Goal: Task Accomplishment & Management: Use online tool/utility

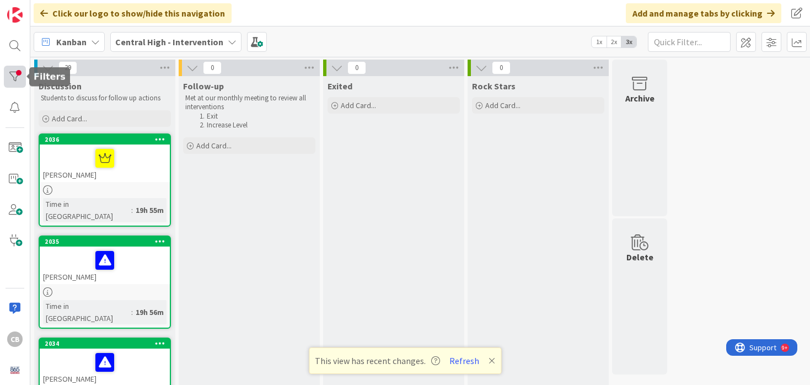
click at [19, 76] on div at bounding box center [15, 77] width 22 height 22
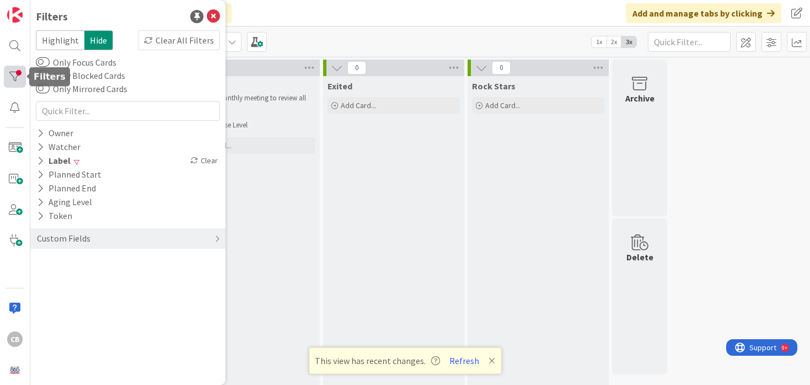
click at [17, 76] on div at bounding box center [15, 77] width 22 height 22
click at [186, 45] on div "Clear All Filters" at bounding box center [179, 40] width 82 height 20
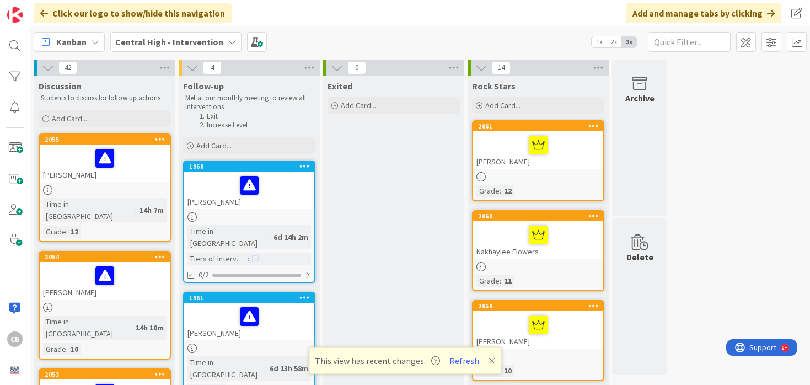
click at [566, 218] on div "2060" at bounding box center [540, 216] width 125 height 8
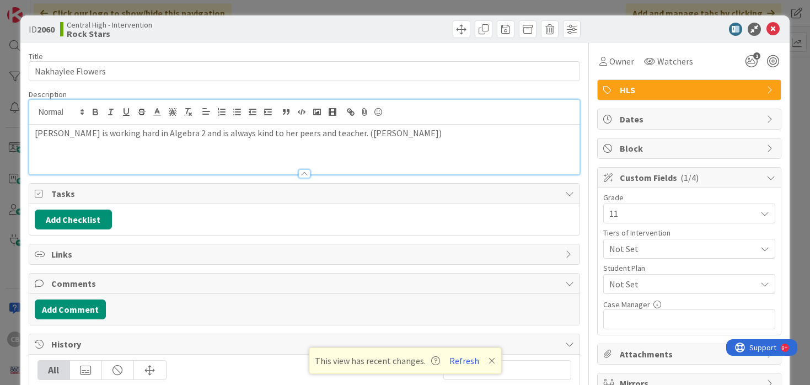
click at [410, 114] on div "Nakhaylee is working hard in Algebra 2 and is always kind to her peers and teac…" at bounding box center [304, 137] width 551 height 74
paste div
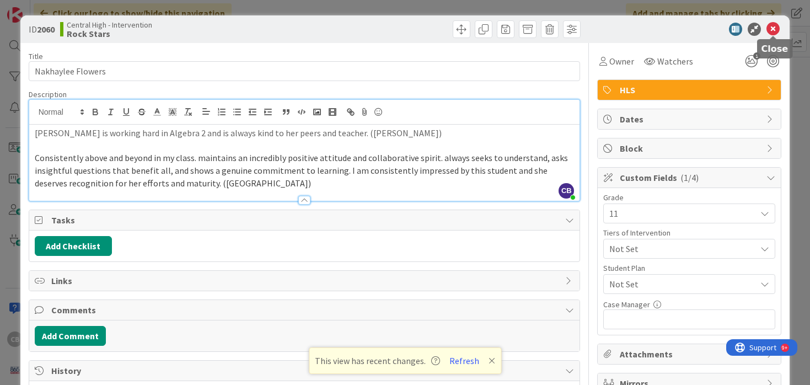
click at [775, 29] on icon at bounding box center [773, 29] width 13 height 13
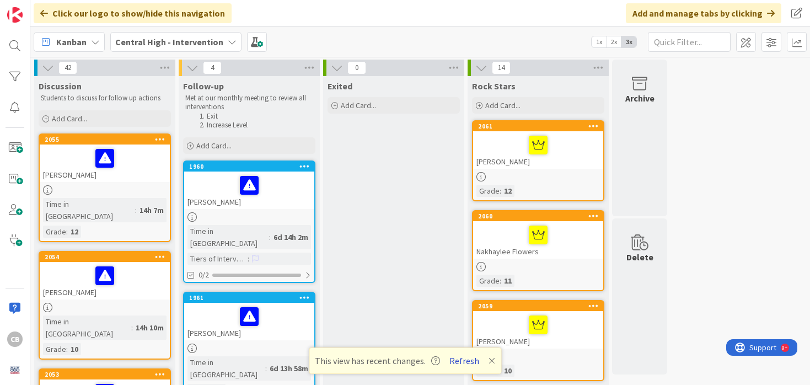
click at [463, 360] on button "Refresh" at bounding box center [465, 361] width 38 height 14
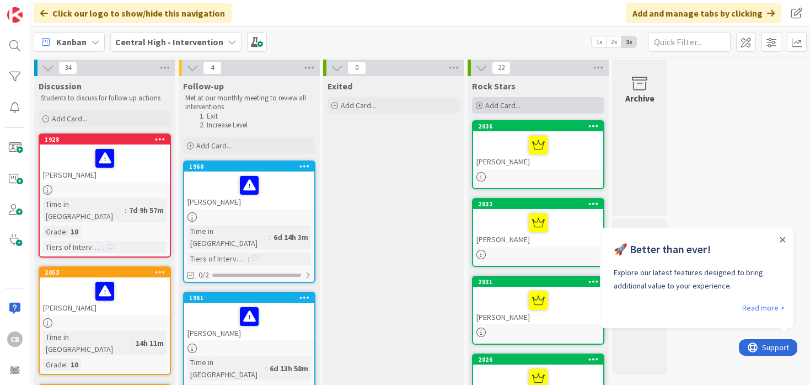
click at [513, 105] on span "Add Card..." at bounding box center [502, 105] width 35 height 10
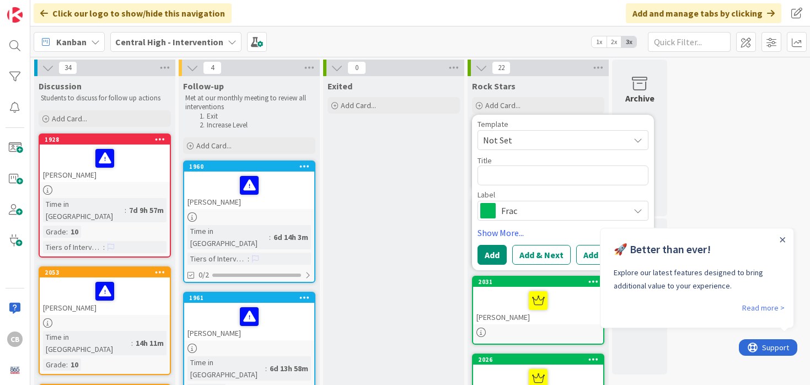
click at [505, 209] on span "Frac" at bounding box center [562, 210] width 122 height 15
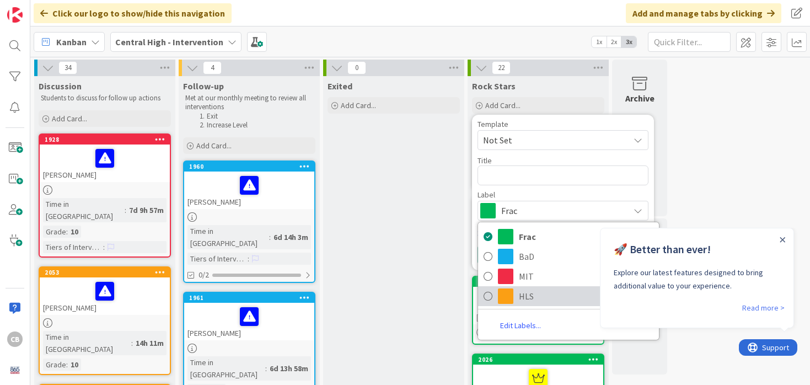
click at [514, 298] on link "HLS" at bounding box center [568, 296] width 181 height 20
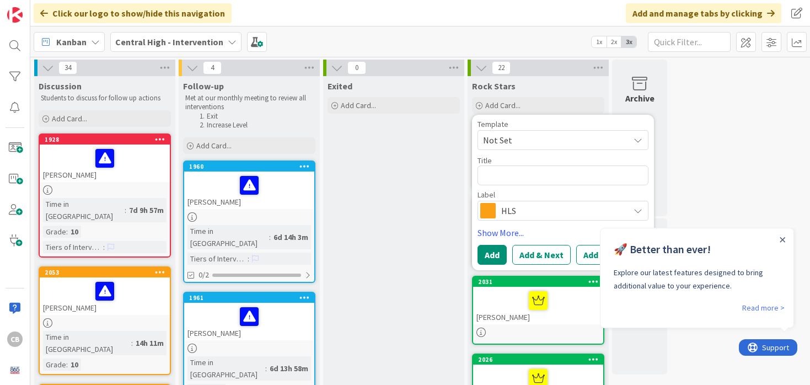
click at [498, 141] on span "Not Set" at bounding box center [552, 140] width 138 height 14
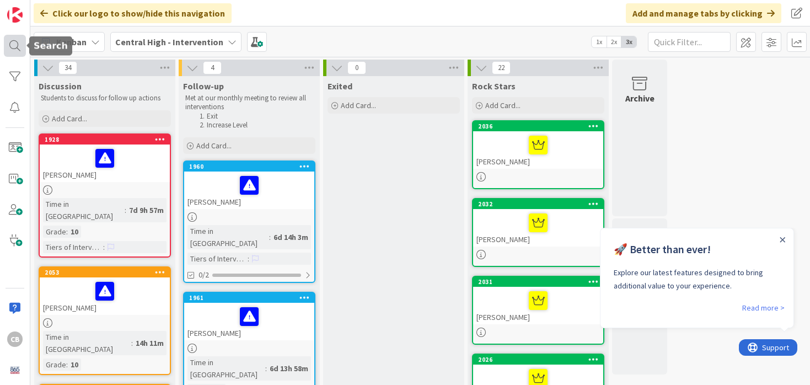
click at [7, 42] on div at bounding box center [15, 46] width 22 height 22
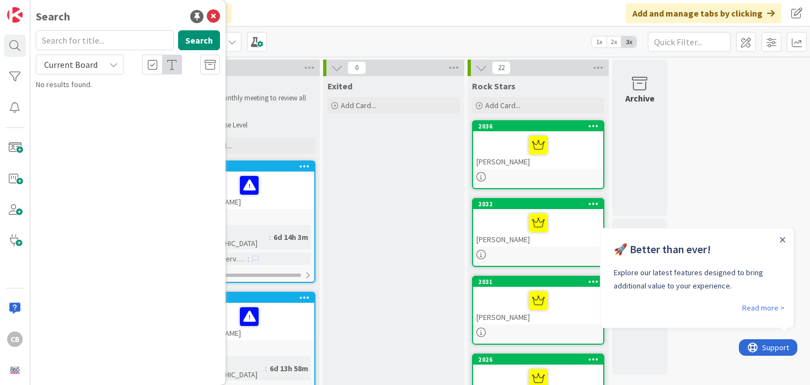
click at [103, 45] on input "text" at bounding box center [105, 40] width 138 height 20
type input "[PERSON_NAME]"
click at [213, 15] on icon at bounding box center [213, 16] width 13 height 13
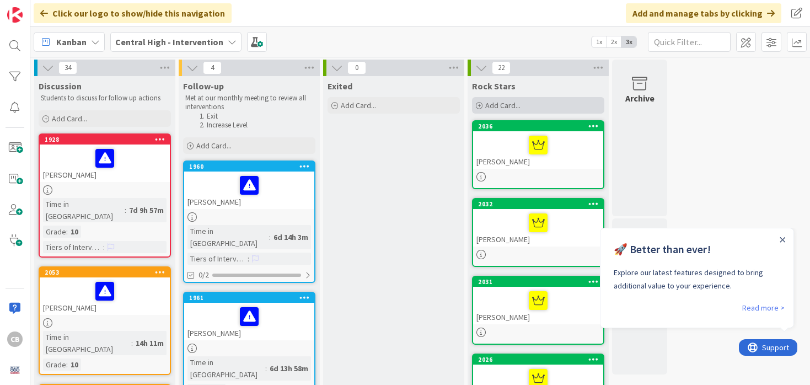
click at [517, 106] on span "Add Card..." at bounding box center [502, 105] width 35 height 10
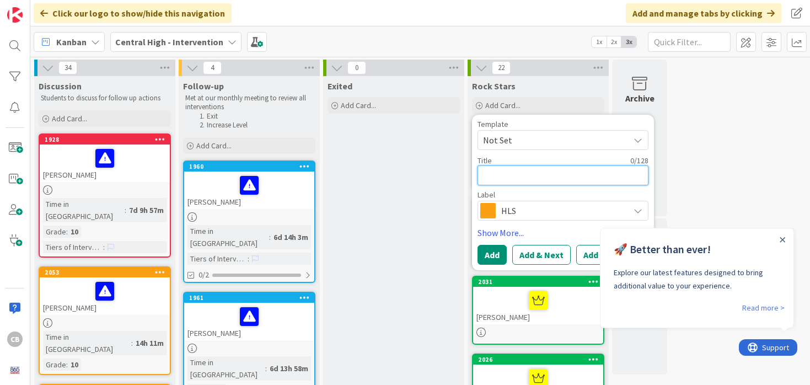
paste textarea "[PERSON_NAME]"
type textarea "x"
type textarea "[PERSON_NAME]"
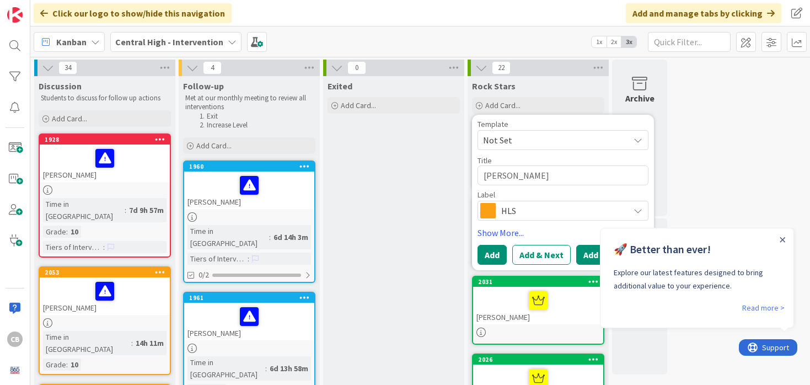
click at [586, 258] on button "Add & Edit" at bounding box center [603, 255] width 55 height 20
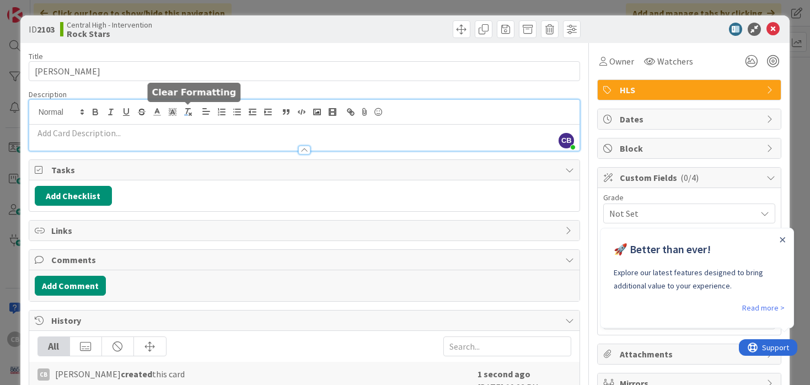
click at [194, 110] on div "CB [PERSON_NAME] just joined" at bounding box center [304, 125] width 551 height 51
paste div
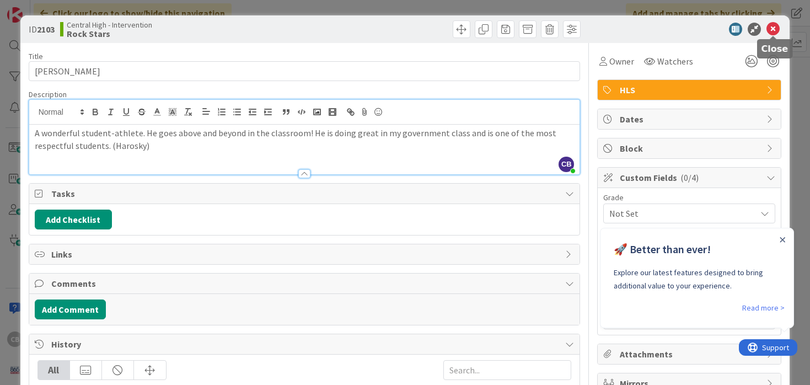
click at [773, 26] on icon at bounding box center [773, 29] width 13 height 13
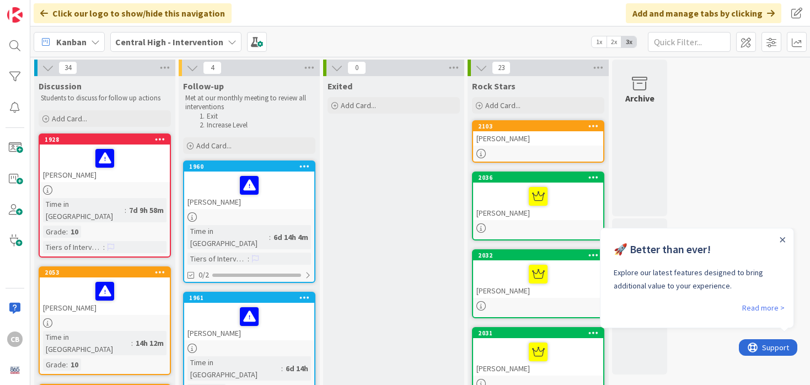
click at [554, 143] on div "[PERSON_NAME]" at bounding box center [538, 138] width 130 height 14
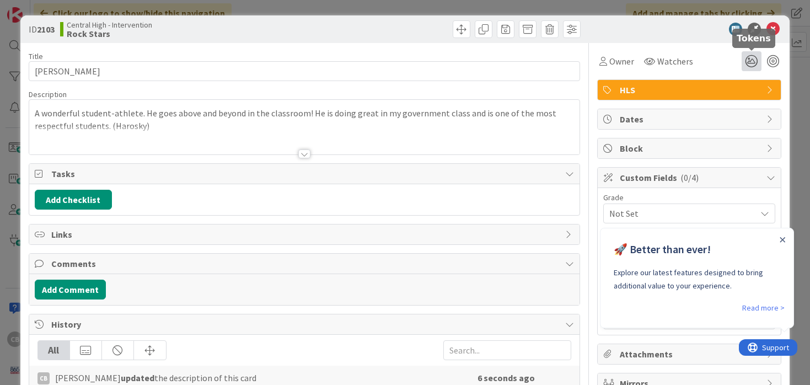
click at [748, 62] on icon at bounding box center [752, 61] width 20 height 20
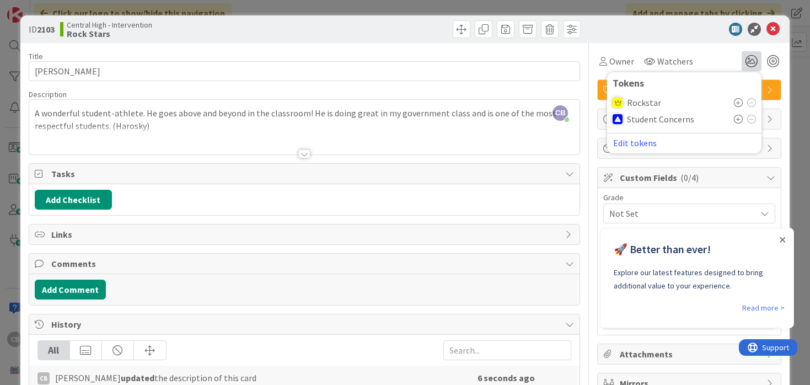
click at [734, 100] on div "Rockstar" at bounding box center [684, 102] width 143 height 17
click at [741, 102] on icon at bounding box center [738, 102] width 9 height 9
click at [773, 26] on icon at bounding box center [773, 29] width 13 height 13
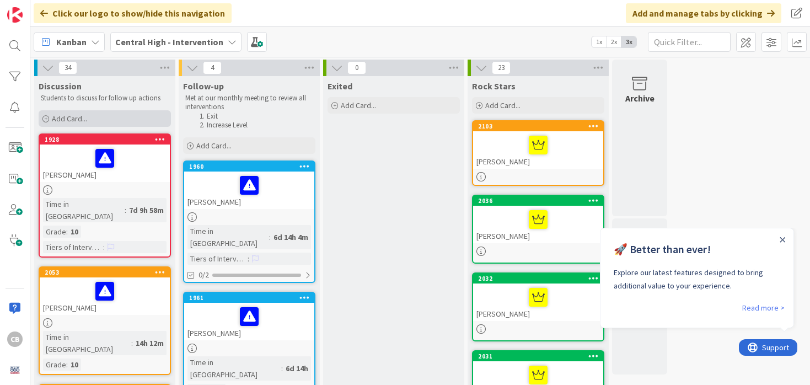
click at [103, 119] on div "Add Card..." at bounding box center [105, 118] width 132 height 17
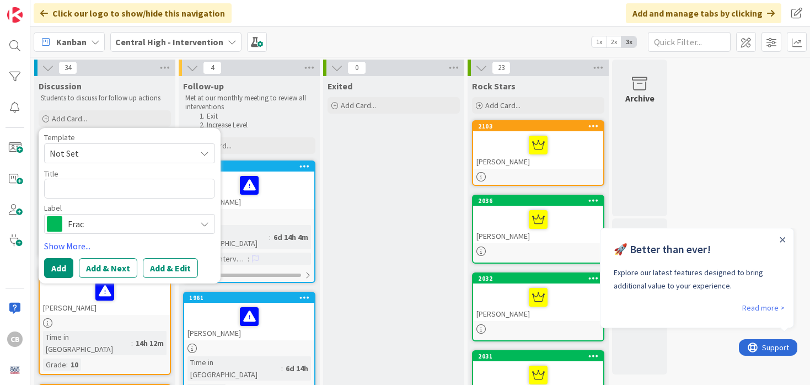
click at [111, 224] on span "Frac" at bounding box center [129, 223] width 122 height 15
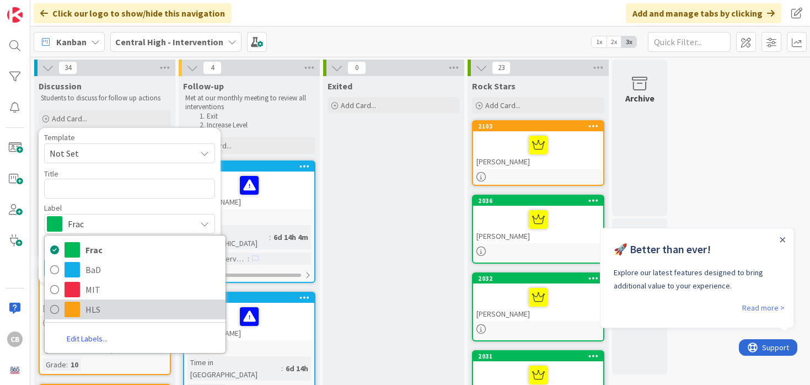
click at [101, 309] on span "HLS" at bounding box center [153, 309] width 135 height 17
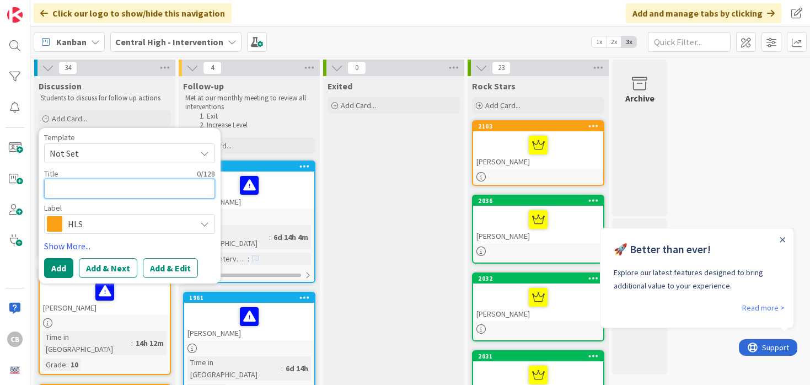
click at [86, 194] on textarea at bounding box center [129, 189] width 171 height 20
paste textarea "[PERSON_NAME]"
type textarea "x"
type textarea "[PERSON_NAME]"
type textarea "x"
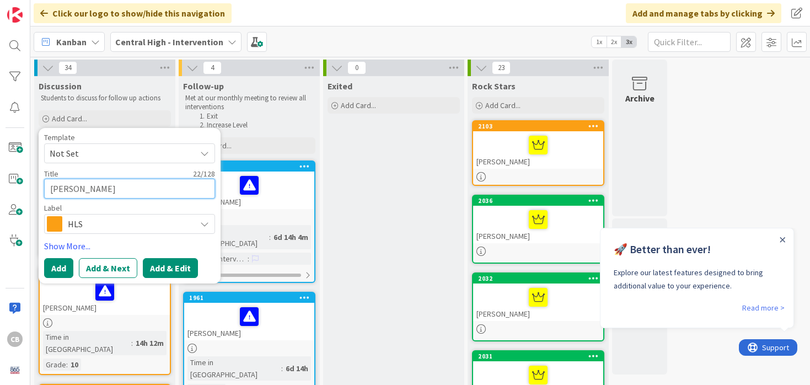
type textarea "[PERSON_NAME]"
click at [180, 265] on button "Add & Edit" at bounding box center [170, 268] width 55 height 20
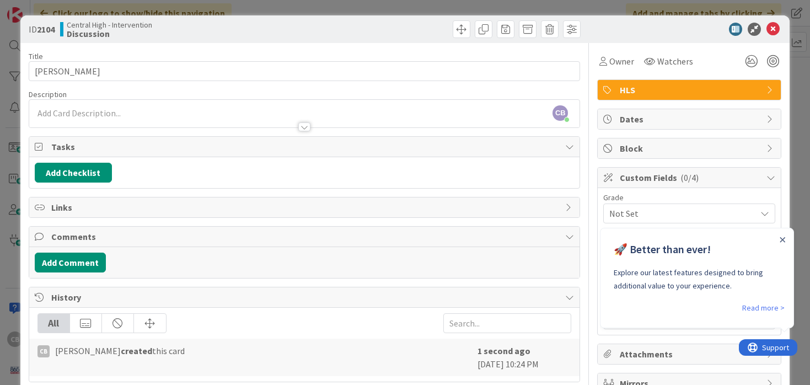
click at [130, 113] on div "CB [PERSON_NAME] just joined" at bounding box center [304, 114] width 551 height 28
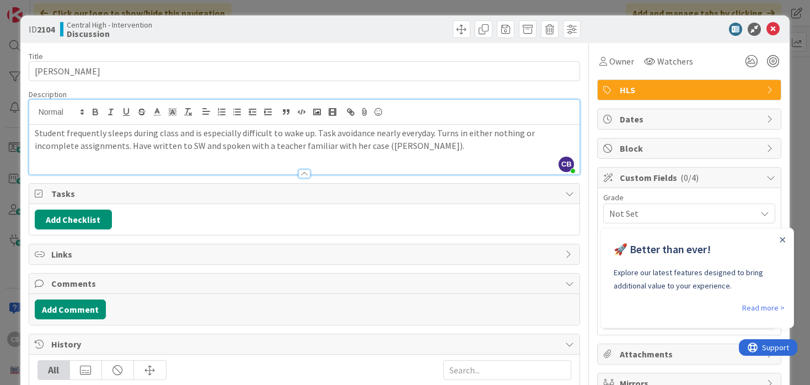
click at [339, 147] on p "Student frequently sleeps during class and is especially difficult to wake up. …" at bounding box center [305, 139] width 540 height 25
click at [398, 143] on p "Student frequently sleeps during class and is especially difficult to wake up. …" at bounding box center [305, 139] width 540 height 25
click at [751, 66] on icon at bounding box center [752, 61] width 20 height 20
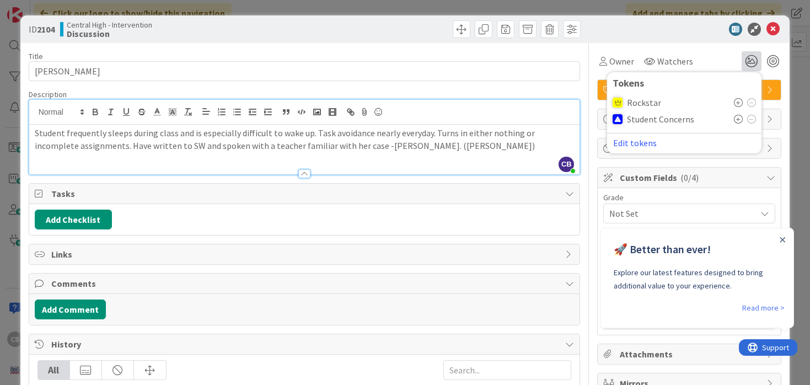
click at [739, 119] on icon at bounding box center [738, 119] width 9 height 9
click at [775, 28] on icon at bounding box center [773, 29] width 13 height 13
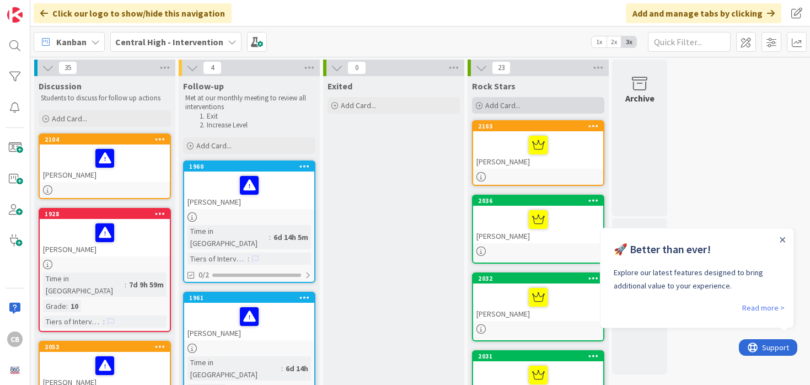
click at [508, 104] on span "Add Card..." at bounding box center [502, 105] width 35 height 10
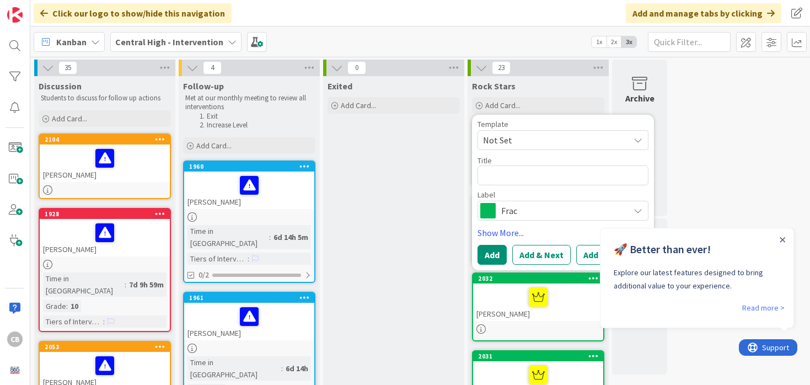
click at [509, 215] on span "Frac" at bounding box center [562, 210] width 122 height 15
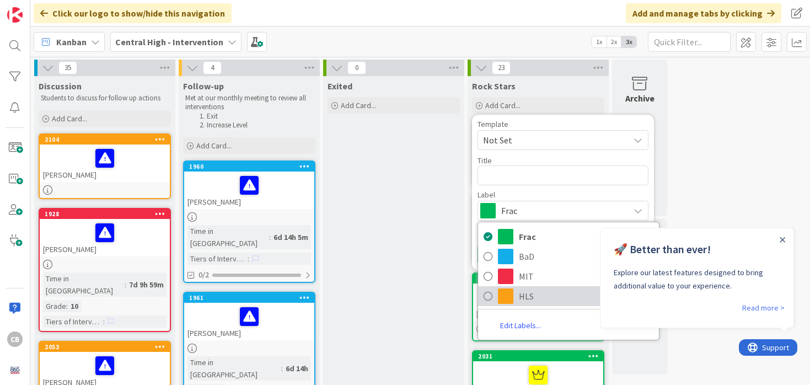
click at [511, 302] on span at bounding box center [505, 296] width 15 height 15
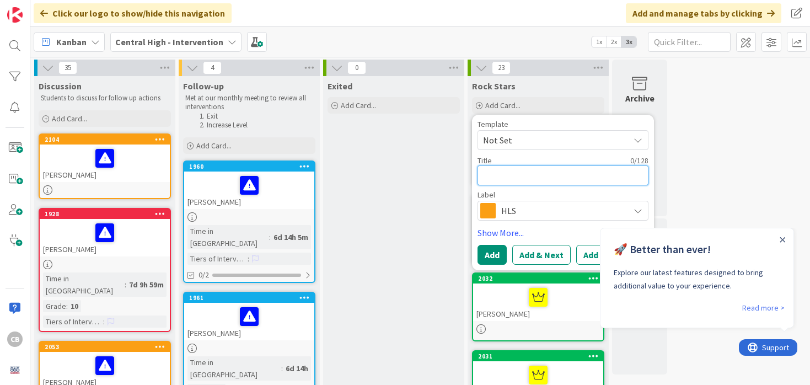
click at [496, 174] on textarea at bounding box center [563, 176] width 171 height 20
paste textarea "[PERSON_NAME]"
type textarea "x"
type textarea "[PERSON_NAME]"
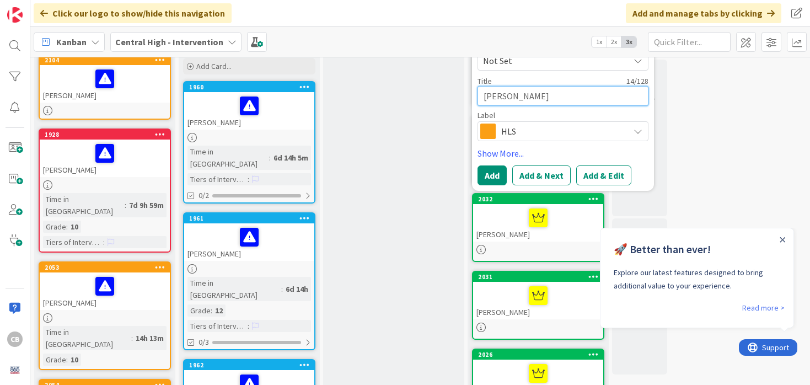
scroll to position [86, 0]
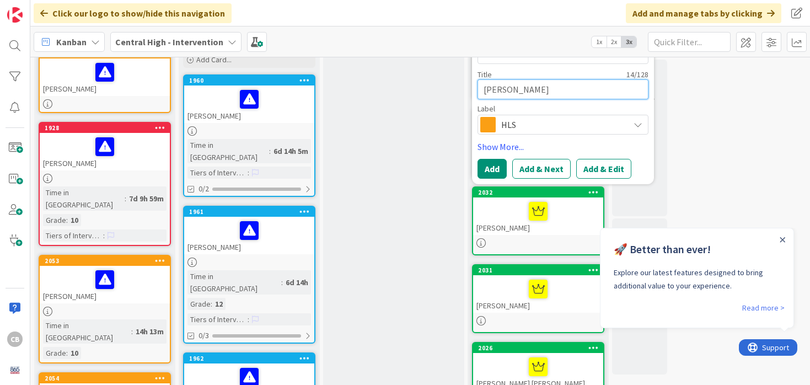
type textarea "x"
type textarea "[PERSON_NAME]"
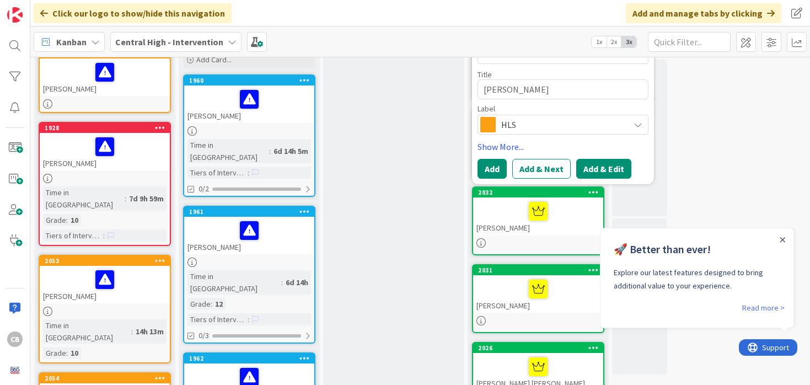
click at [586, 166] on button "Add & Edit" at bounding box center [603, 169] width 55 height 20
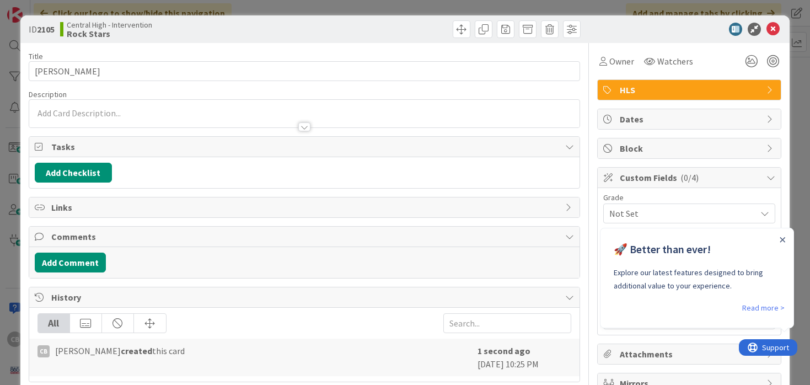
click at [232, 120] on div at bounding box center [304, 122] width 551 height 12
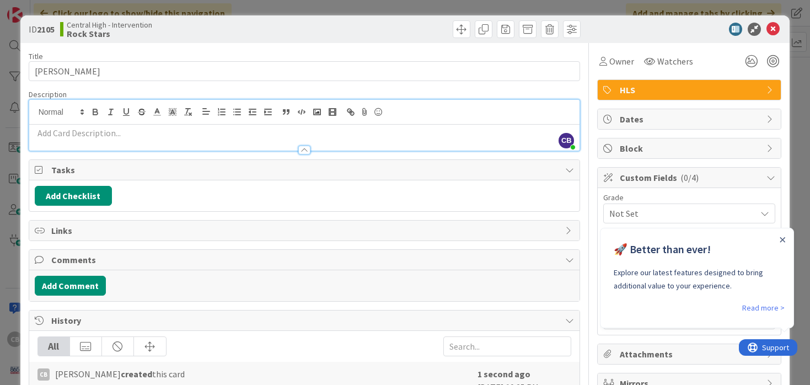
click at [216, 142] on div at bounding box center [304, 145] width 551 height 12
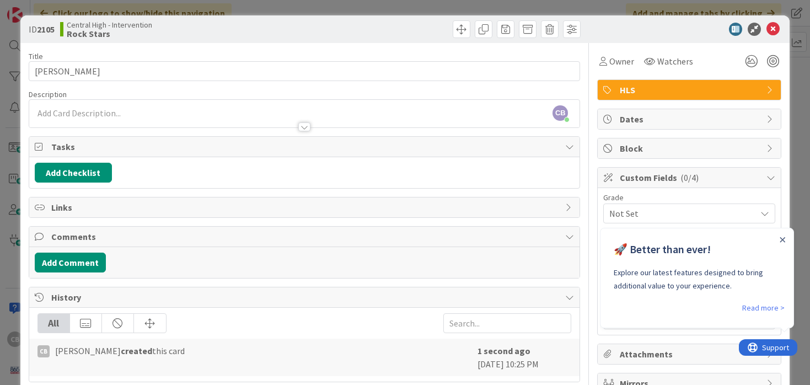
click at [163, 116] on div at bounding box center [304, 122] width 551 height 12
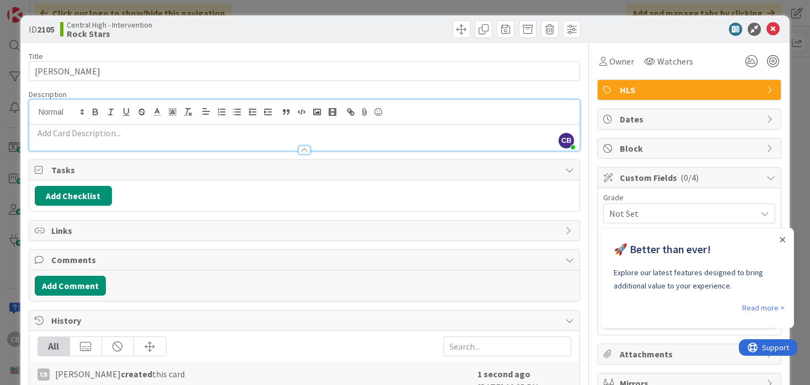
click at [154, 137] on p at bounding box center [305, 133] width 540 height 13
paste div
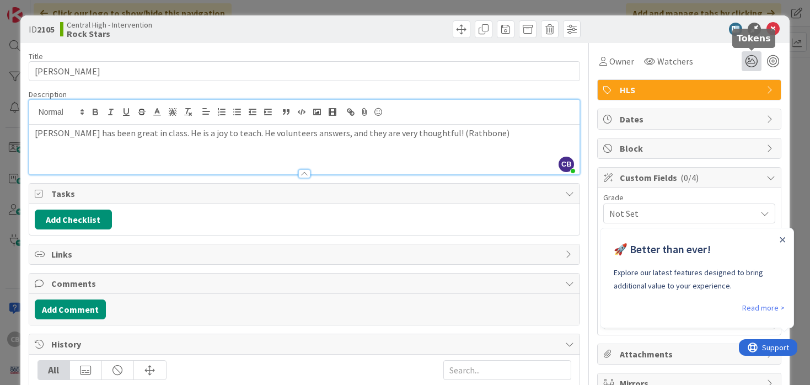
click at [749, 65] on icon at bounding box center [752, 61] width 20 height 20
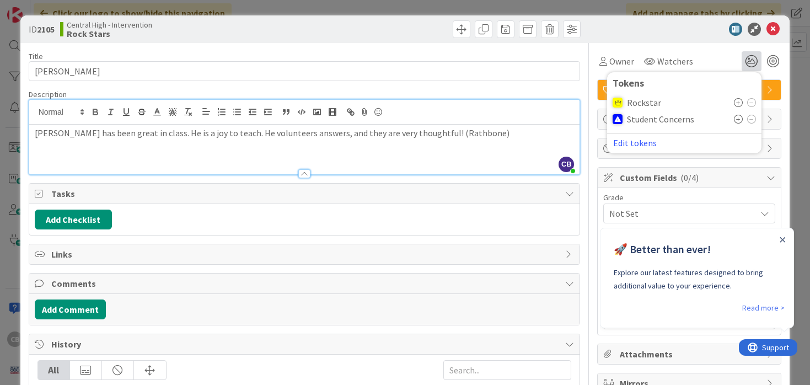
click at [740, 104] on icon at bounding box center [738, 102] width 9 height 9
click at [777, 32] on icon at bounding box center [773, 29] width 13 height 13
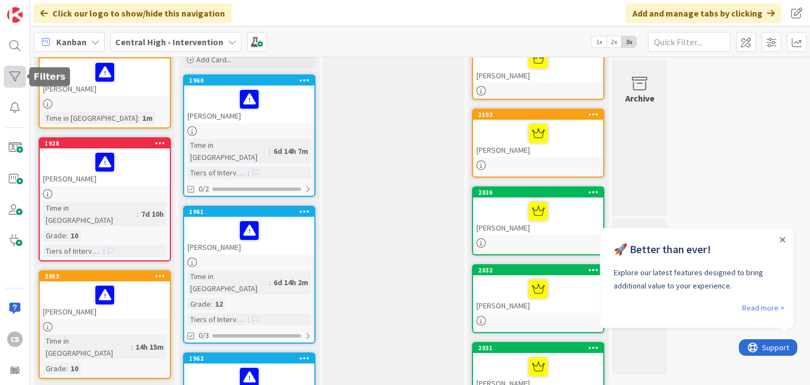
click at [17, 78] on div at bounding box center [15, 77] width 22 height 22
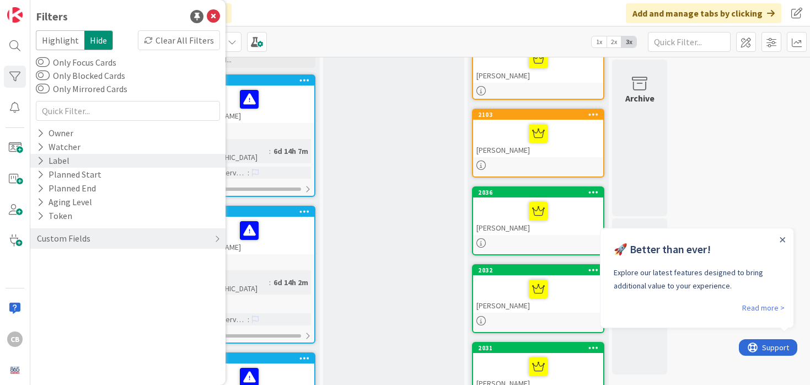
click at [55, 162] on div "Label" at bounding box center [53, 161] width 35 height 14
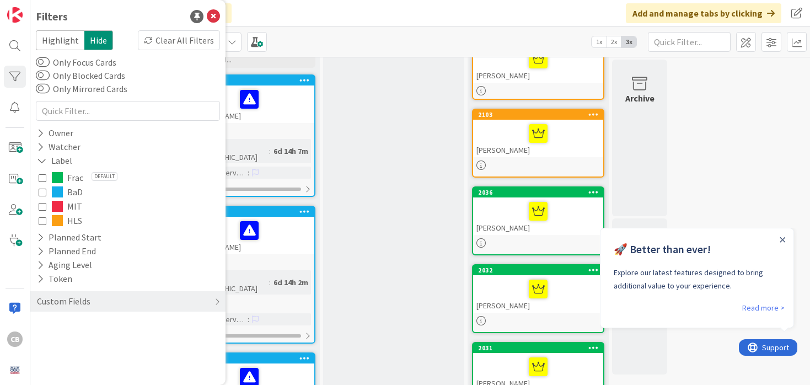
click at [44, 222] on icon at bounding box center [43, 221] width 8 height 8
